Goal: Transaction & Acquisition: Subscribe to service/newsletter

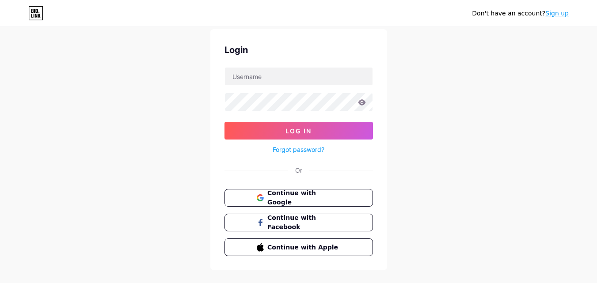
scroll to position [42, 0]
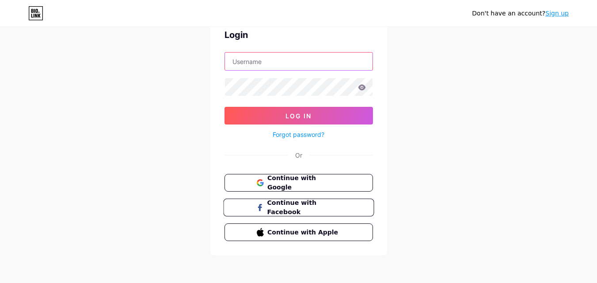
type input "john526152@gmail.com"
click at [287, 208] on span "Continue with Facebook" at bounding box center [304, 207] width 74 height 19
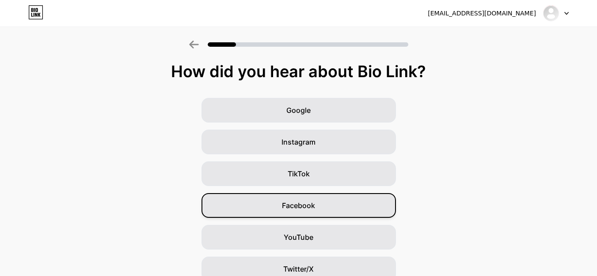
click at [307, 213] on div "Facebook" at bounding box center [298, 205] width 194 height 25
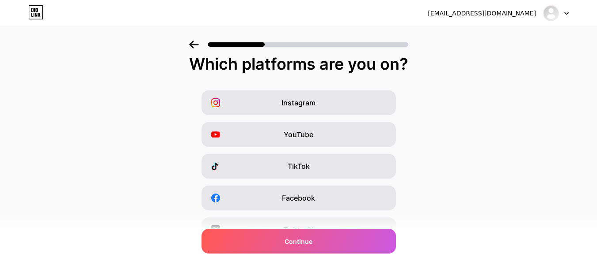
scroll to position [132, 0]
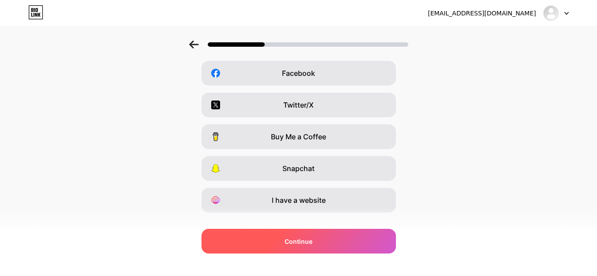
click at [312, 246] on span "Continue" at bounding box center [298, 241] width 28 height 9
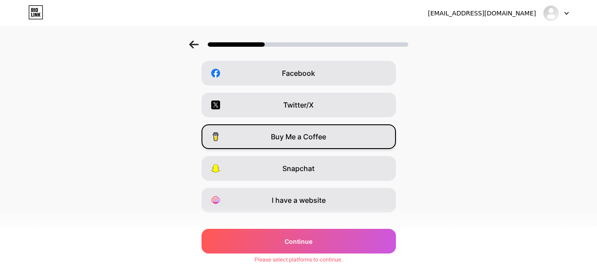
click at [292, 143] on div "Buy Me a Coffee" at bounding box center [298, 137] width 194 height 25
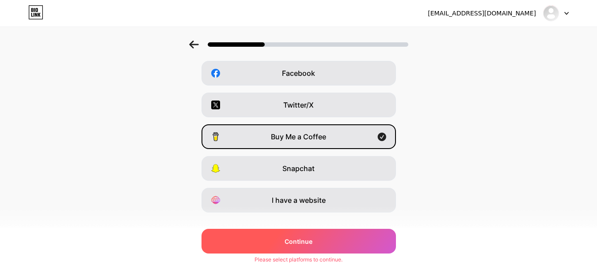
click at [309, 244] on span "Continue" at bounding box center [298, 241] width 28 height 9
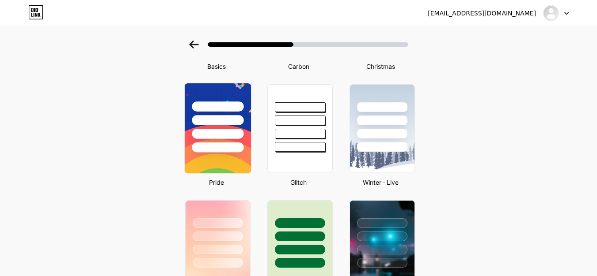
click at [189, 117] on div at bounding box center [217, 117] width 66 height 69
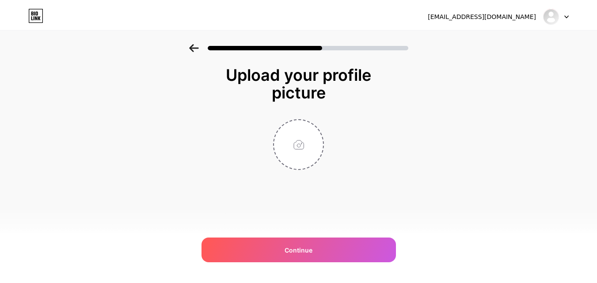
scroll to position [0, 0]
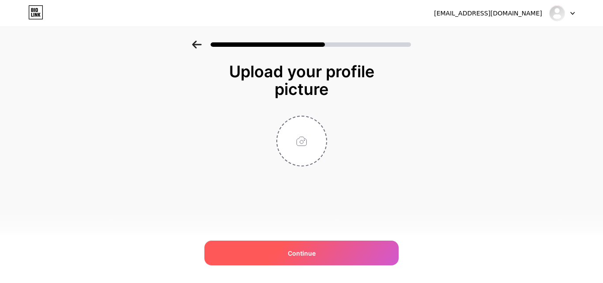
click at [310, 258] on div "Continue" at bounding box center [301, 253] width 194 height 25
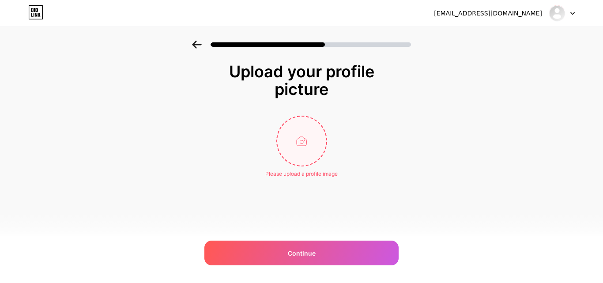
click at [318, 139] on input "file" at bounding box center [301, 141] width 49 height 49
type input "C:\fakepath\logo.png"
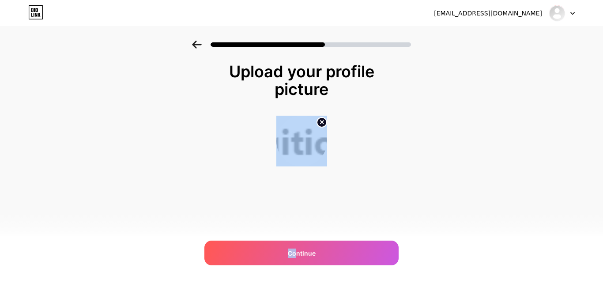
drag, startPoint x: 297, startPoint y: 256, endPoint x: 355, endPoint y: 237, distance: 61.3
click at [355, 237] on div "usama526125@gmail.com Logout Link Copied Upload your profile picture Continue" at bounding box center [301, 141] width 603 height 283
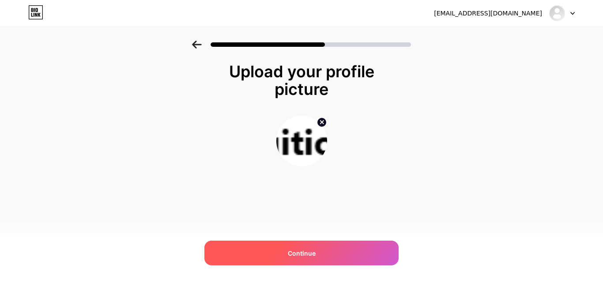
click at [321, 255] on div "Continue" at bounding box center [301, 253] width 194 height 25
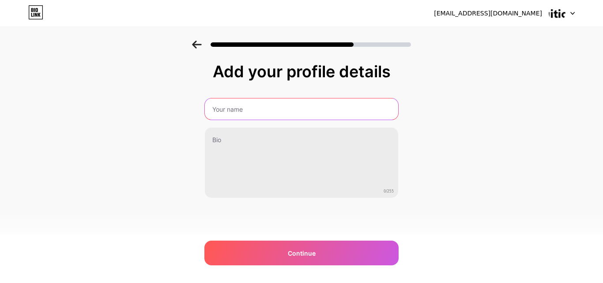
click at [255, 104] on input "text" at bounding box center [301, 108] width 193 height 21
type input "Online Academy"
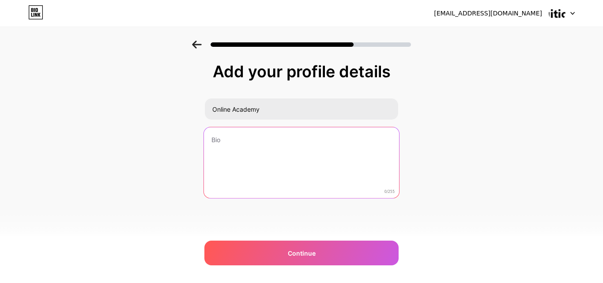
click at [271, 145] on textarea at bounding box center [301, 163] width 195 height 72
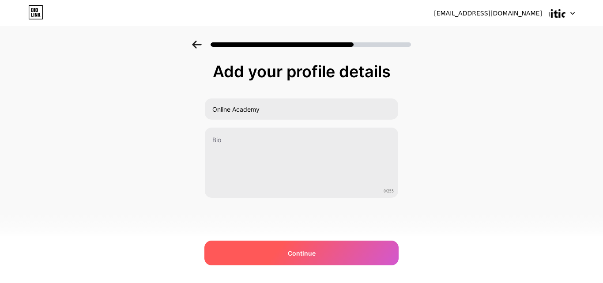
click at [319, 249] on div "Continue" at bounding box center [301, 253] width 194 height 25
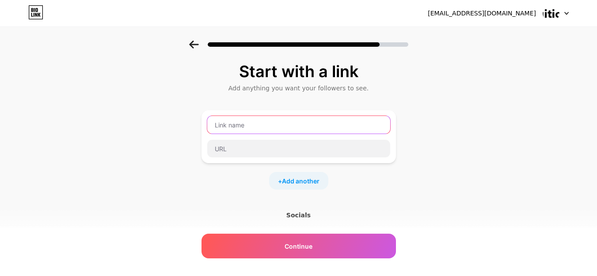
click at [263, 131] on input "text" at bounding box center [298, 125] width 183 height 18
type input "O"
type input "T"
click at [215, 123] on input "Online Tuition Academy" at bounding box center [298, 125] width 183 height 18
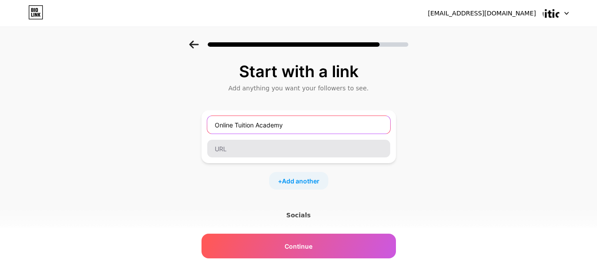
type input "Online Tuition Academy"
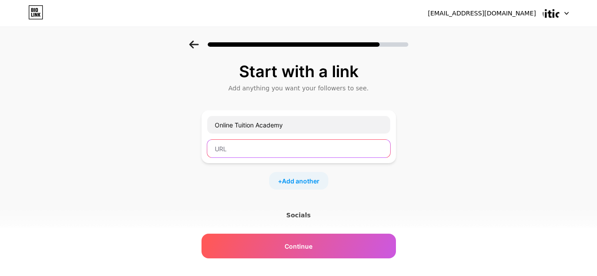
click at [226, 146] on input "text" at bounding box center [298, 149] width 183 height 18
paste input "https://www.tuition.pk/tutor-pakistan/"
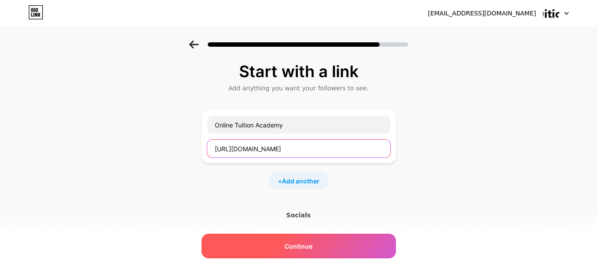
type input "https://www.tuition.pk/tutor-pakistan/"
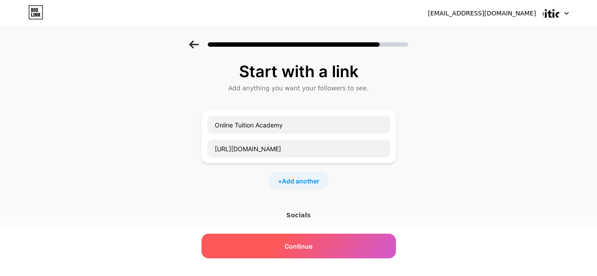
click at [312, 247] on span "Continue" at bounding box center [298, 246] width 28 height 9
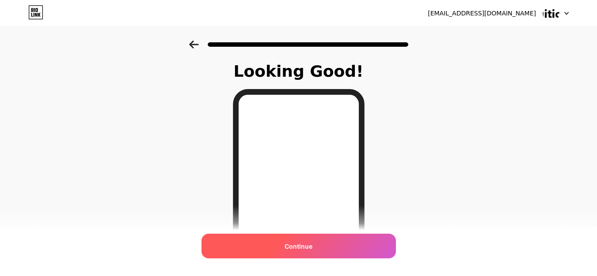
click at [307, 250] on span "Continue" at bounding box center [298, 246] width 28 height 9
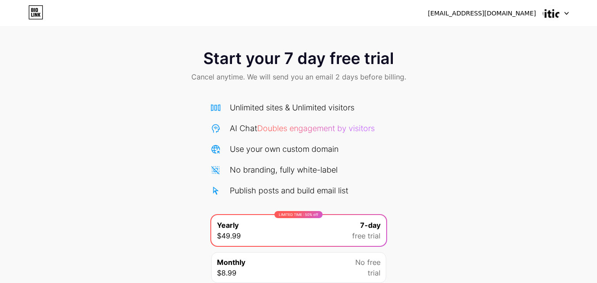
click at [40, 12] on icon at bounding box center [35, 12] width 15 height 14
click at [549, 17] on img at bounding box center [550, 13] width 17 height 17
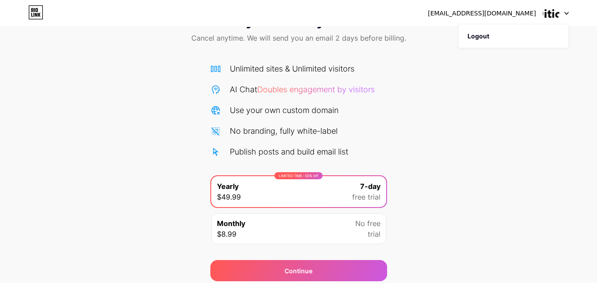
scroll to position [72, 0]
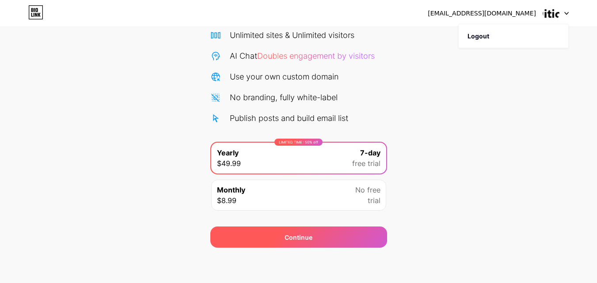
click at [312, 244] on div "Continue" at bounding box center [298, 237] width 177 height 21
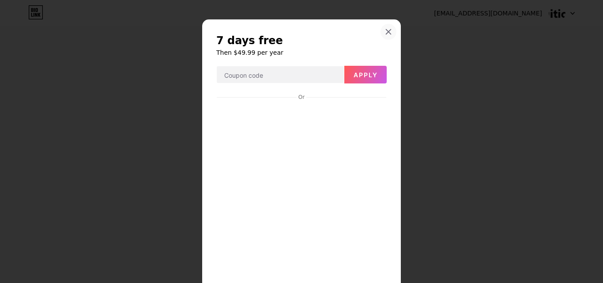
click at [385, 34] on icon at bounding box center [388, 31] width 7 height 7
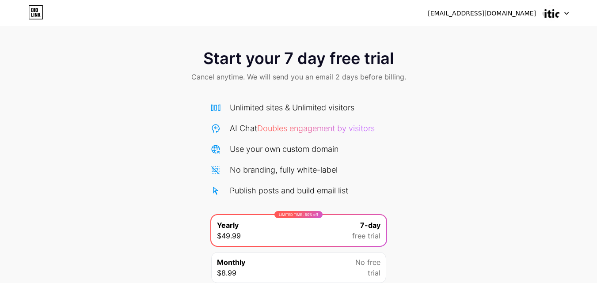
click at [29, 11] on icon at bounding box center [36, 13] width 14 height 14
click at [562, 12] on div at bounding box center [556, 13] width 26 height 16
click at [565, 14] on icon at bounding box center [566, 13] width 4 height 3
click at [542, 16] on span at bounding box center [550, 13] width 17 height 17
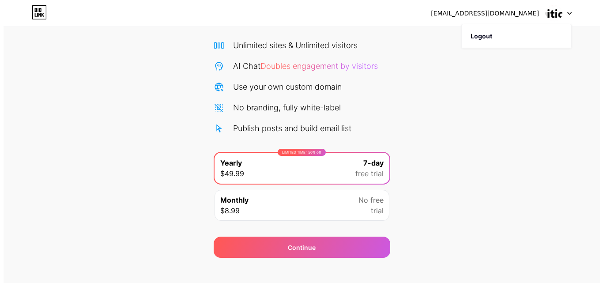
scroll to position [72, 0]
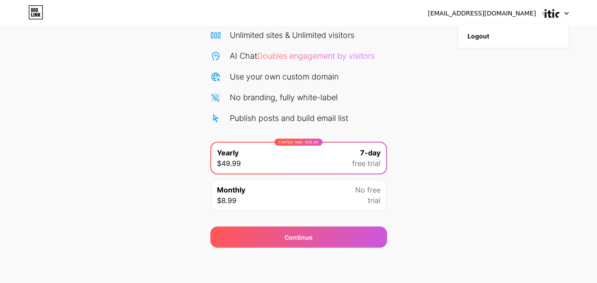
click at [300, 191] on div "Monthly $8.99 No free trial" at bounding box center [298, 195] width 175 height 31
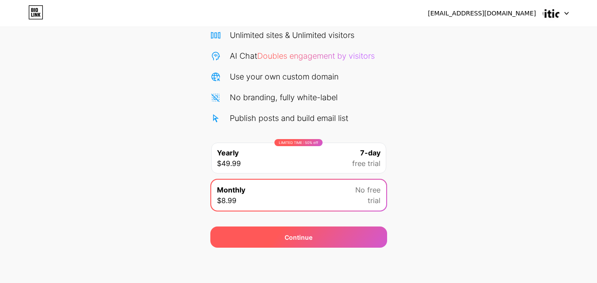
click at [321, 240] on div "Continue" at bounding box center [298, 237] width 177 height 21
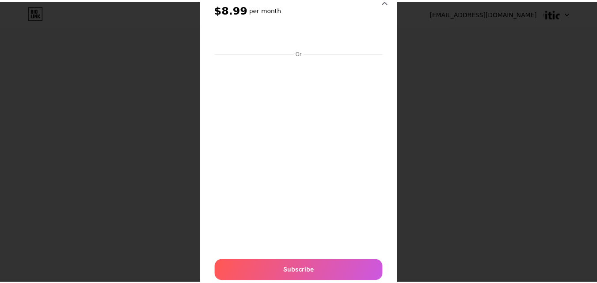
scroll to position [0, 0]
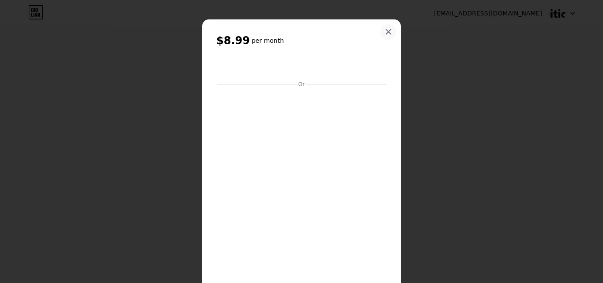
click at [389, 33] on div at bounding box center [389, 32] width 16 height 16
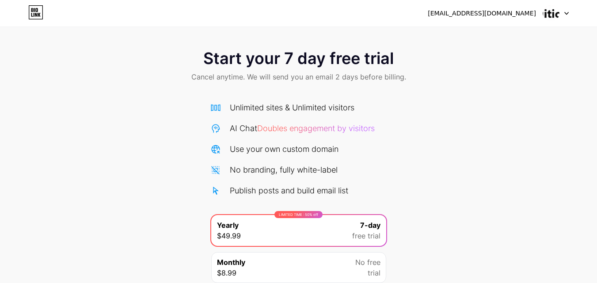
click at [544, 16] on img at bounding box center [550, 13] width 17 height 17
click at [505, 15] on div "[EMAIL_ADDRESS][DOMAIN_NAME]" at bounding box center [481, 13] width 108 height 9
click at [38, 11] on icon at bounding box center [35, 12] width 15 height 14
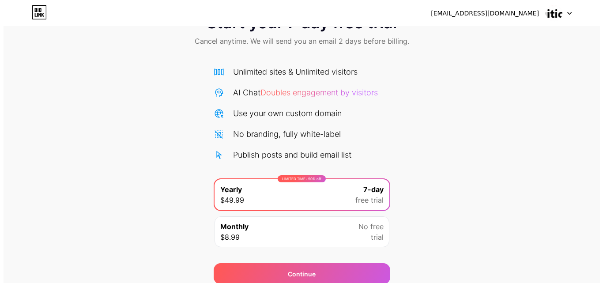
scroll to position [72, 0]
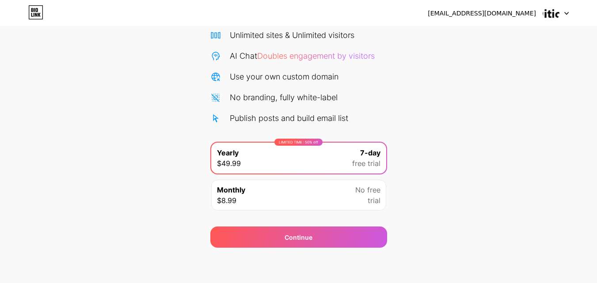
click at [561, 8] on div at bounding box center [556, 13] width 26 height 16
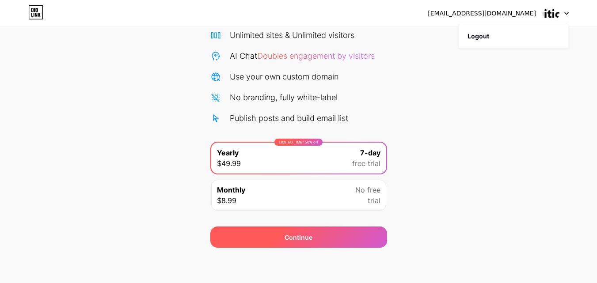
click at [332, 233] on div "Continue" at bounding box center [298, 237] width 177 height 21
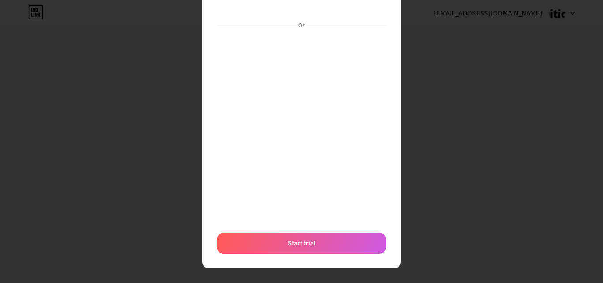
scroll to position [98, 0]
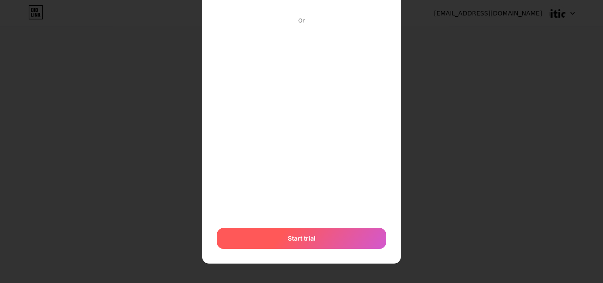
click at [321, 240] on div "Start trial" at bounding box center [302, 238] width 170 height 21
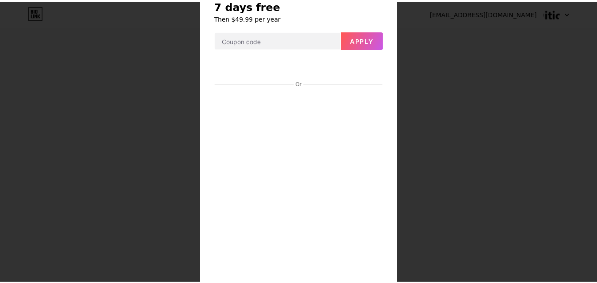
scroll to position [9, 0]
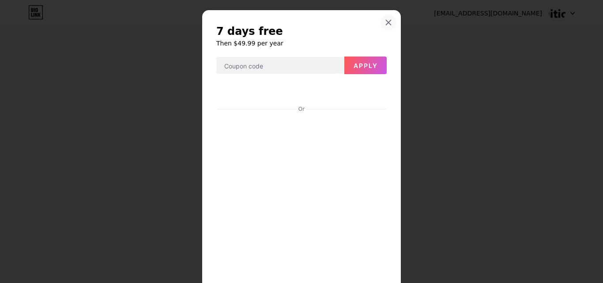
click at [390, 27] on div at bounding box center [389, 23] width 16 height 16
